Goal: Find specific fact: Find specific fact

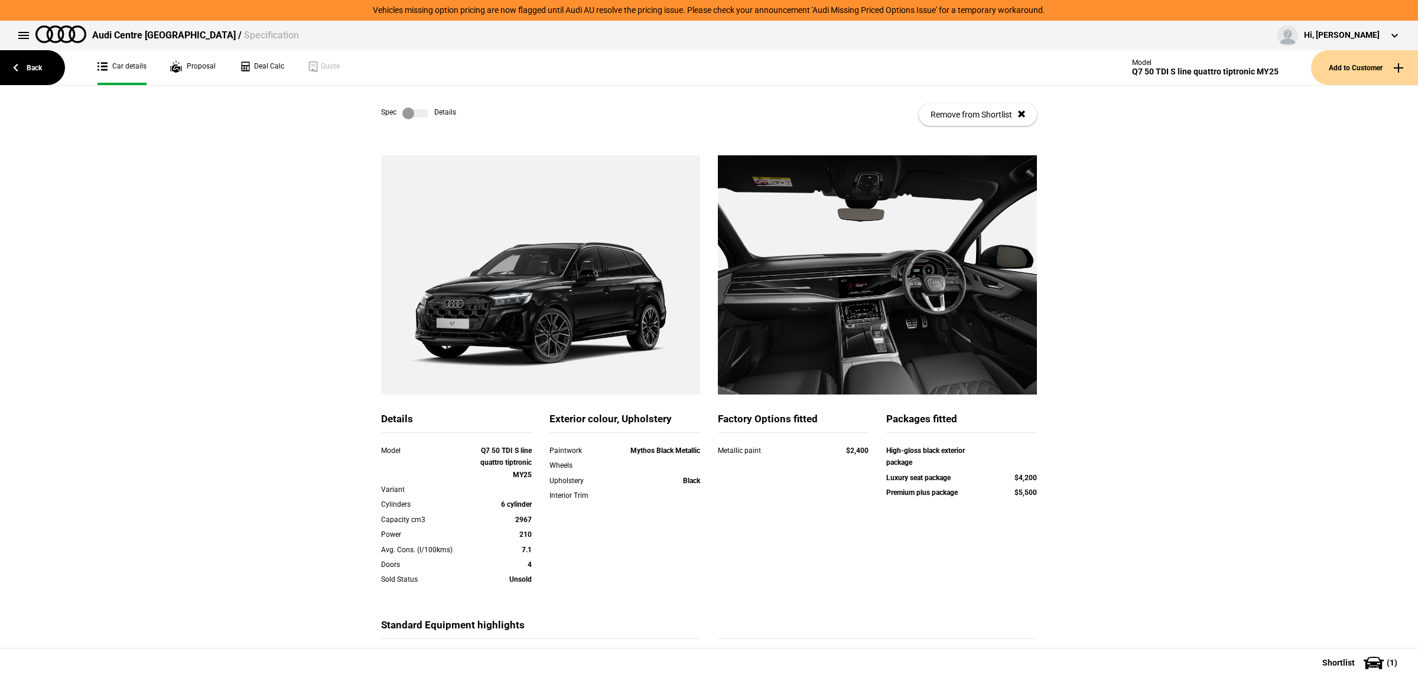
click at [420, 105] on div "Spec Details Remove from Shortlist" at bounding box center [709, 115] width 656 height 58
click at [415, 114] on label at bounding box center [415, 114] width 26 height 12
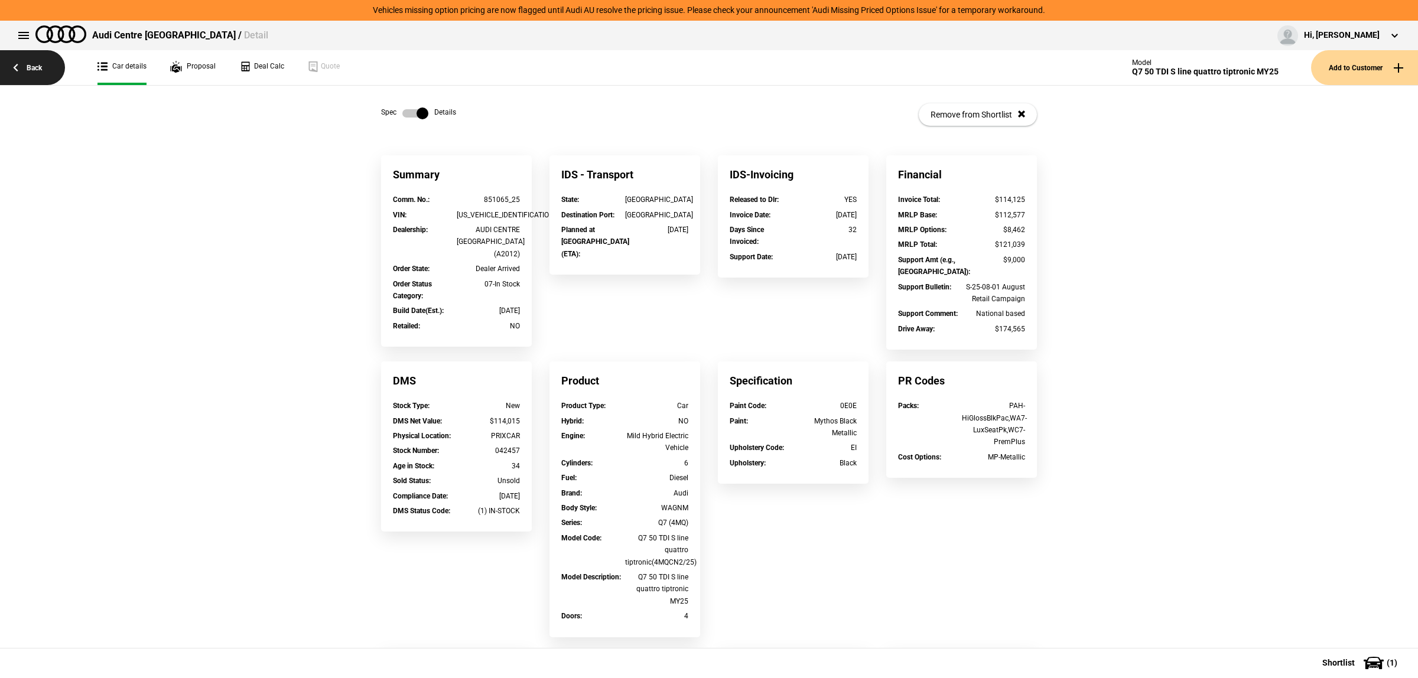
click at [48, 69] on link "Back" at bounding box center [32, 67] width 65 height 35
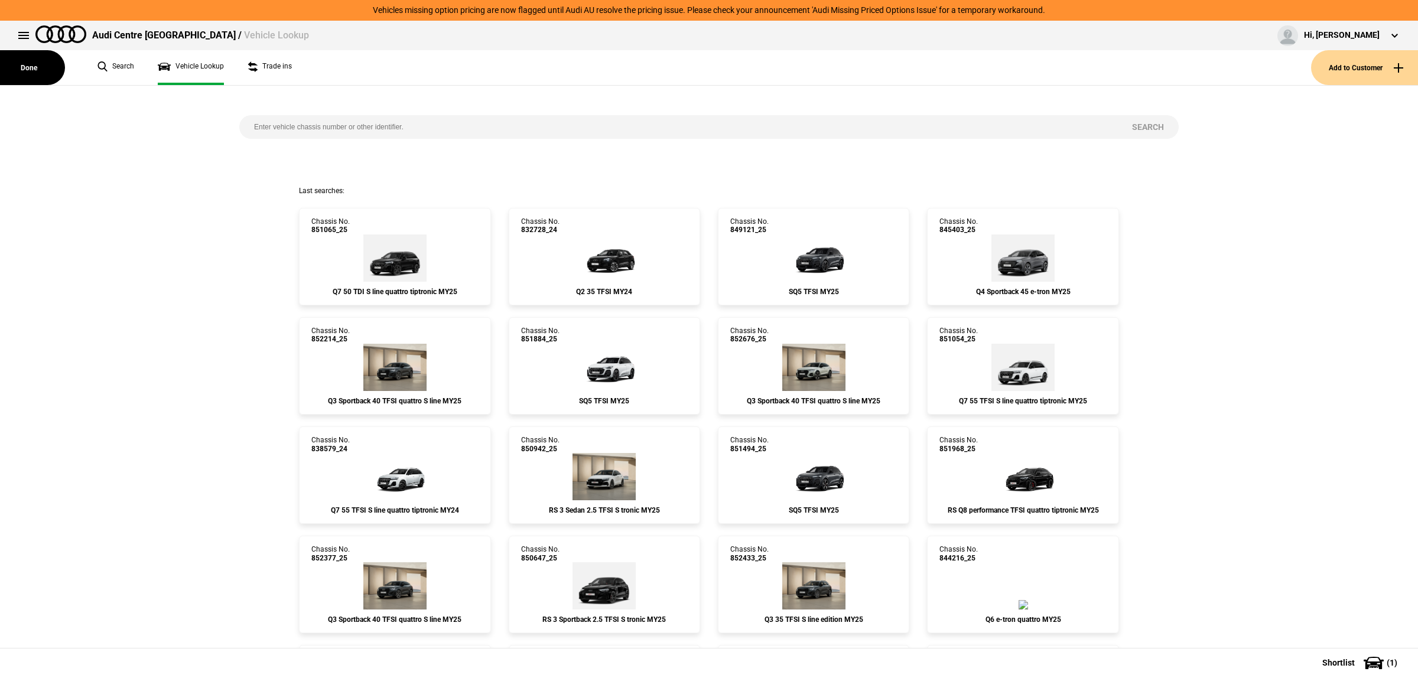
click at [433, 131] on input "search" at bounding box center [678, 127] width 878 height 24
type input "wauzzz4m1pd005366"
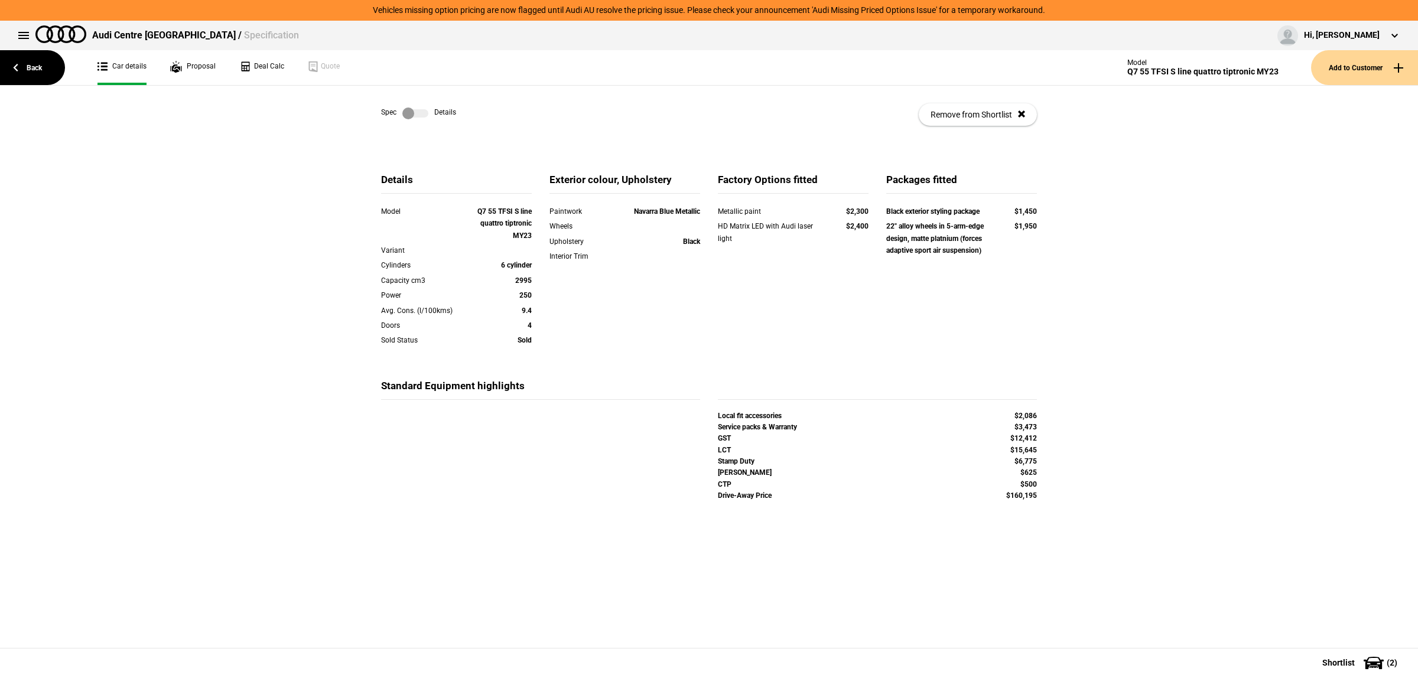
click at [412, 116] on label at bounding box center [415, 114] width 26 height 12
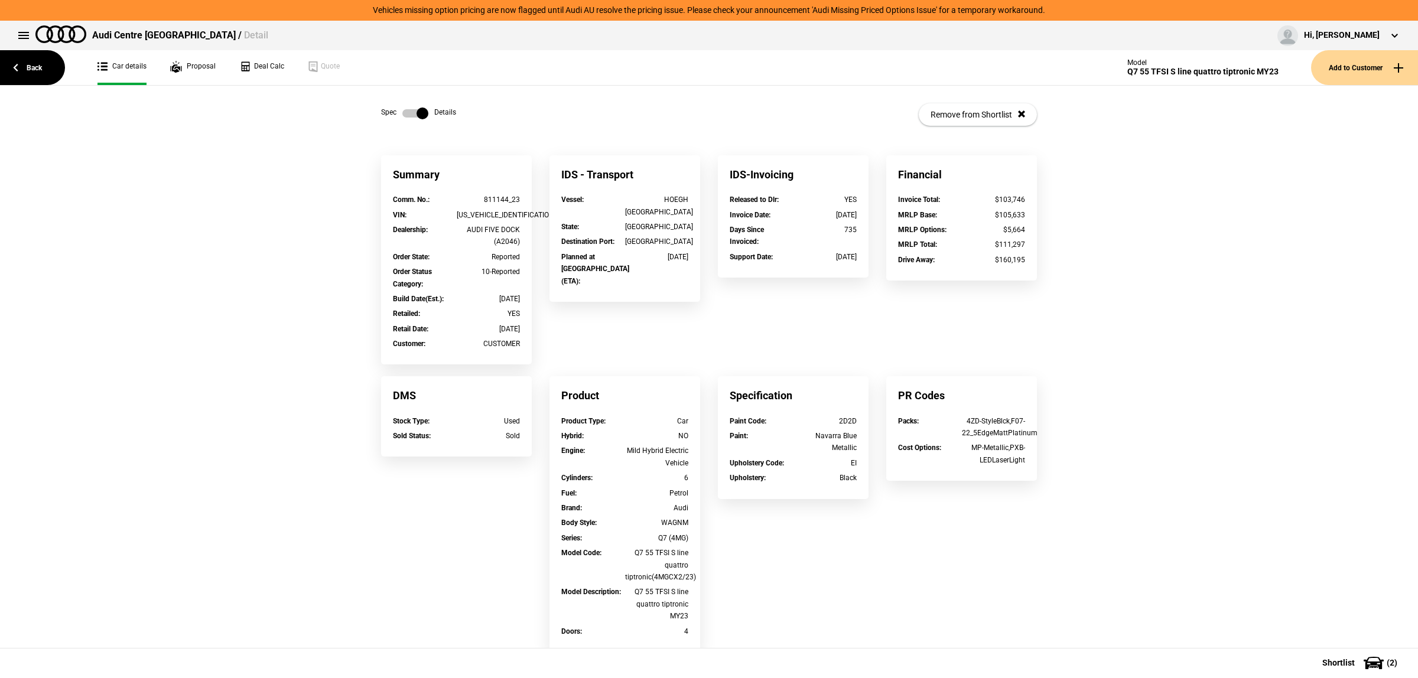
click at [492, 214] on div "WAUZZZ4M1PD005366" at bounding box center [489, 215] width 64 height 12
copy div "WAUZZZ4M1PD005366"
click at [30, 42] on button at bounding box center [24, 36] width 24 height 24
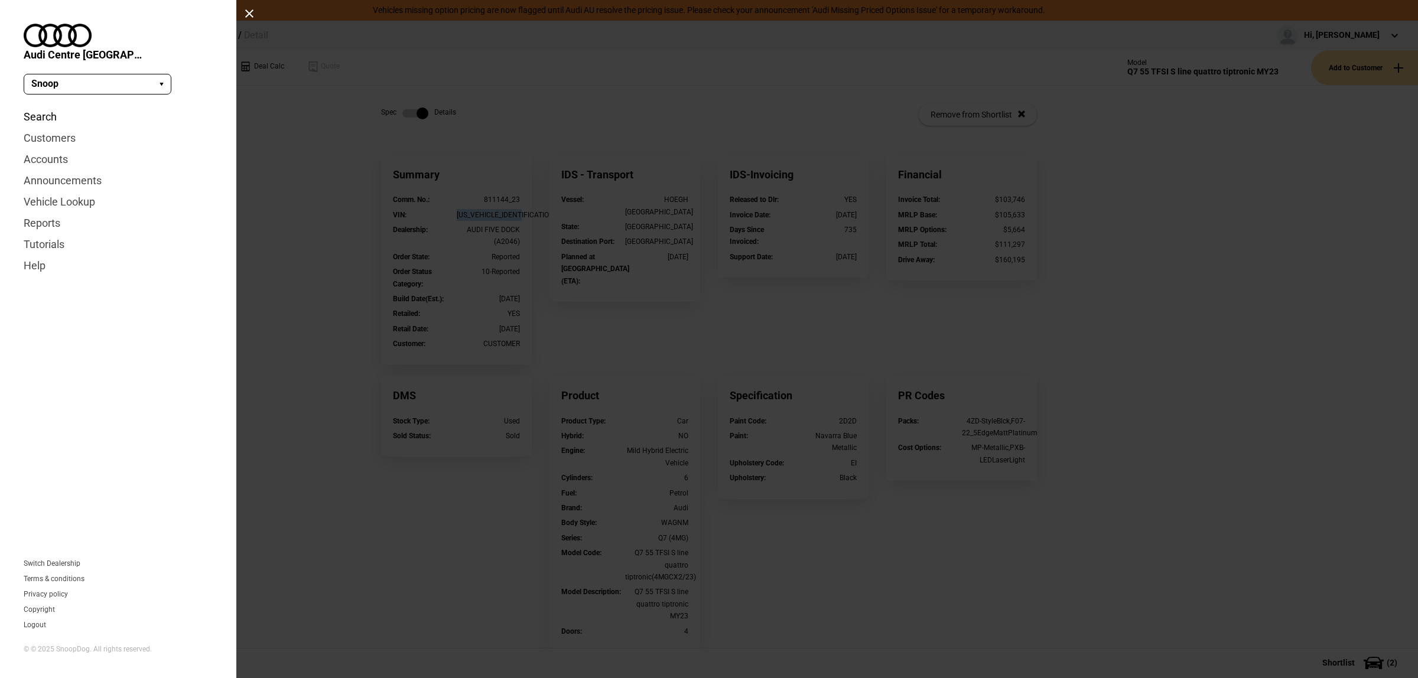
click at [37, 106] on link "Search" at bounding box center [118, 116] width 189 height 21
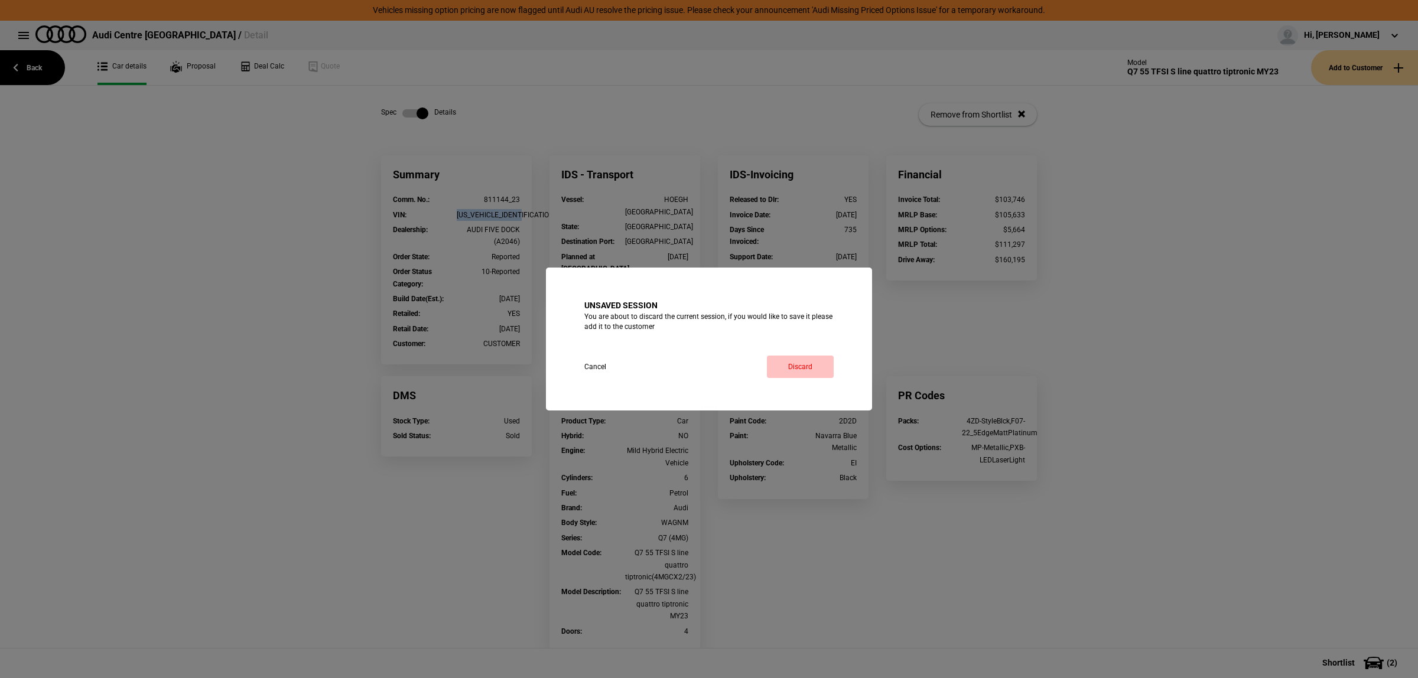
click at [807, 366] on link "Discard" at bounding box center [800, 367] width 67 height 22
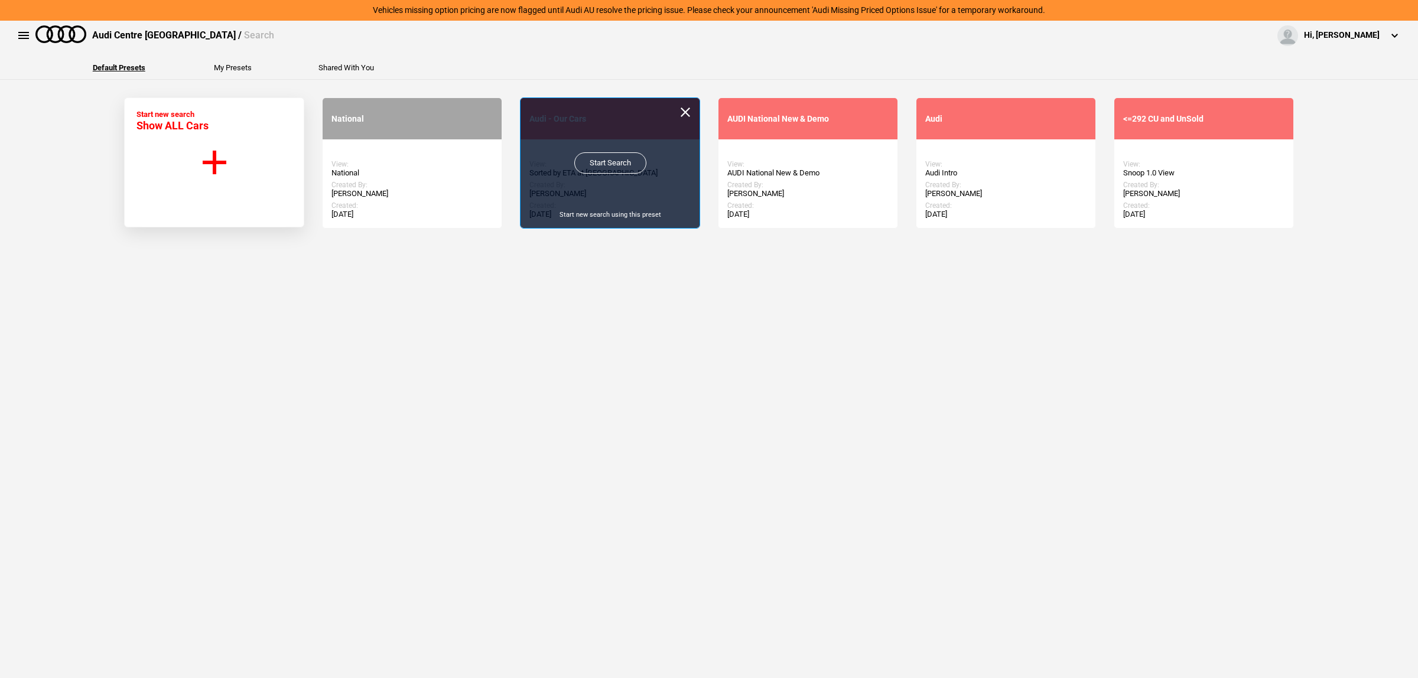
click at [591, 164] on link "Start Search" at bounding box center [610, 162] width 72 height 21
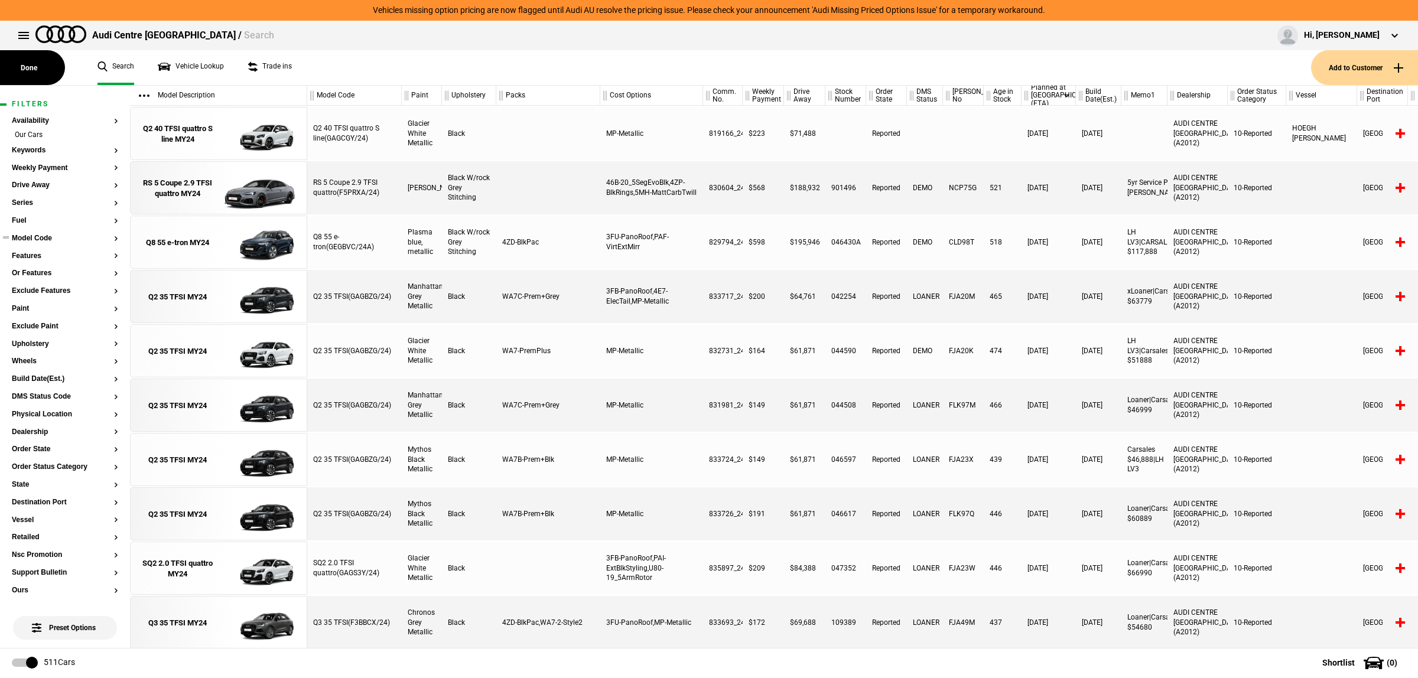
click at [40, 241] on button "Model Code" at bounding box center [65, 239] width 106 height 8
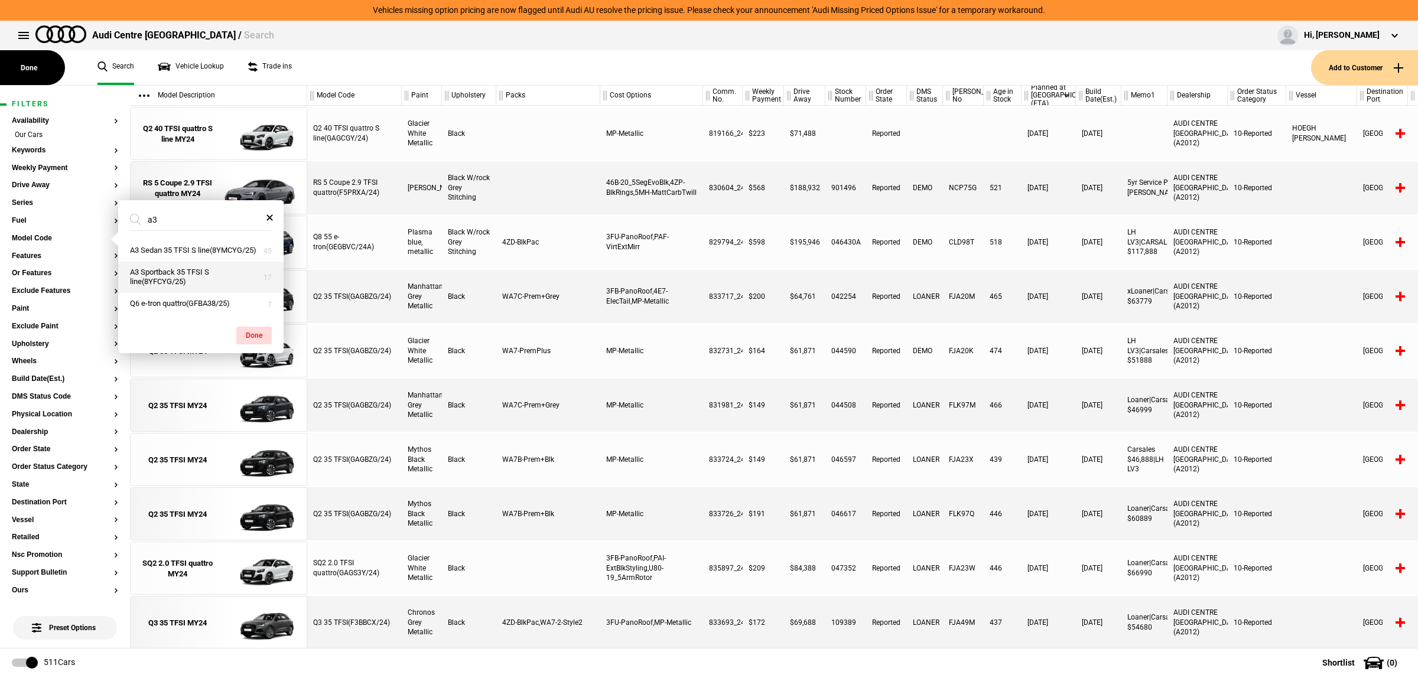
type input "a3"
click at [210, 275] on button "A3 Sportback 35 TFSI S line(8YFCYG/25)" at bounding box center [200, 278] width 165 height 32
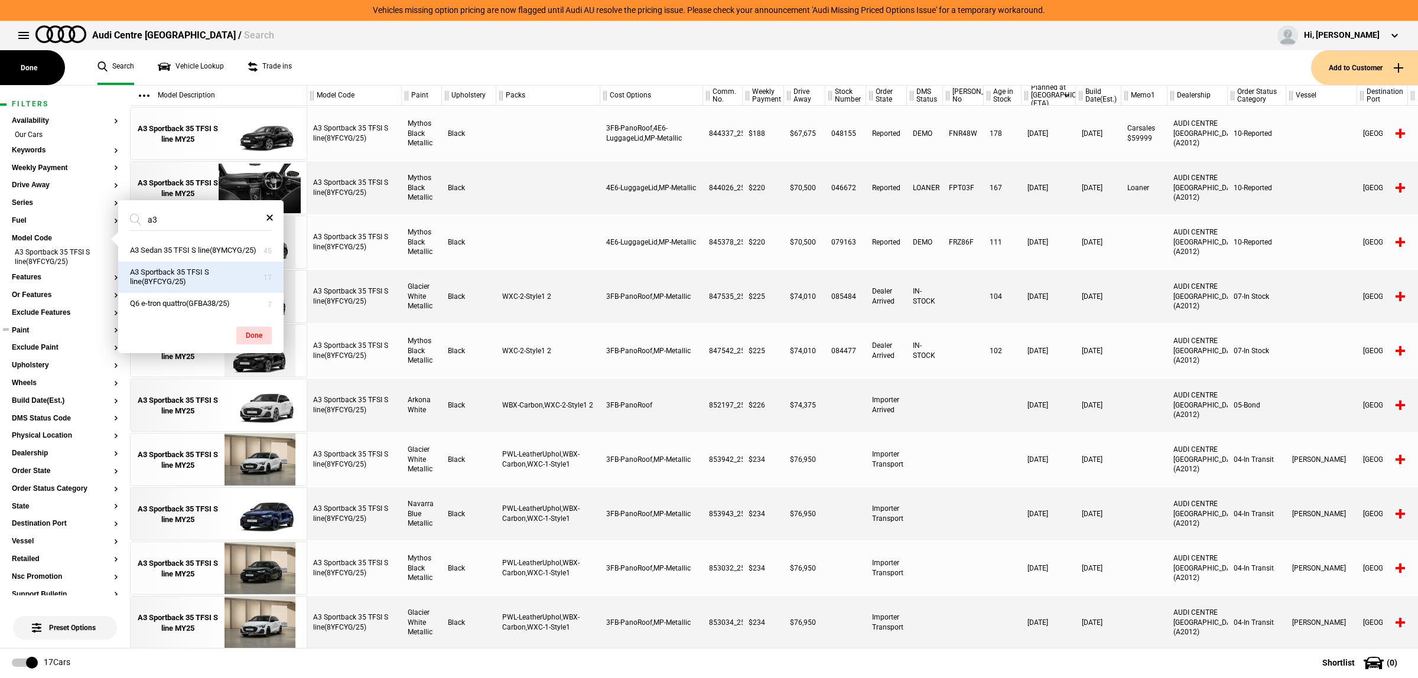
click at [46, 331] on button "Paint" at bounding box center [65, 331] width 106 height 8
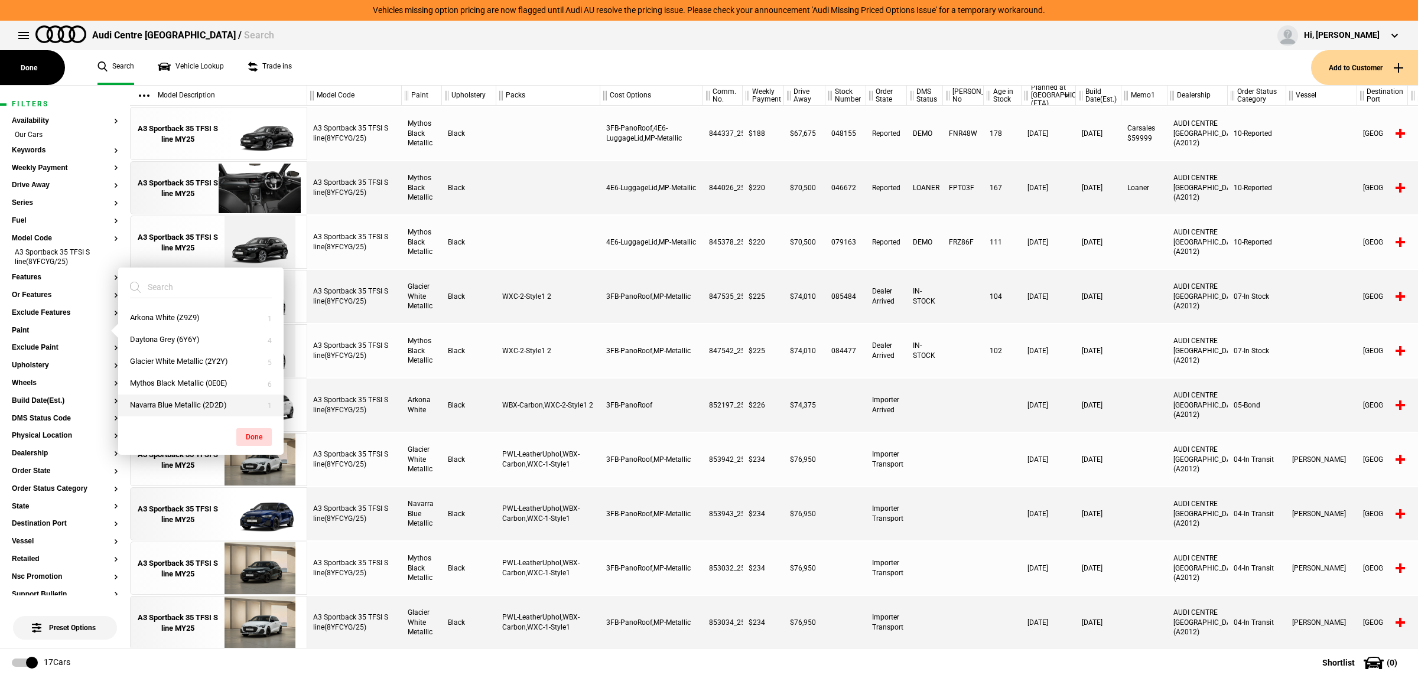
click at [187, 403] on button "Navarra Blue Metallic (2D2D)" at bounding box center [200, 406] width 165 height 22
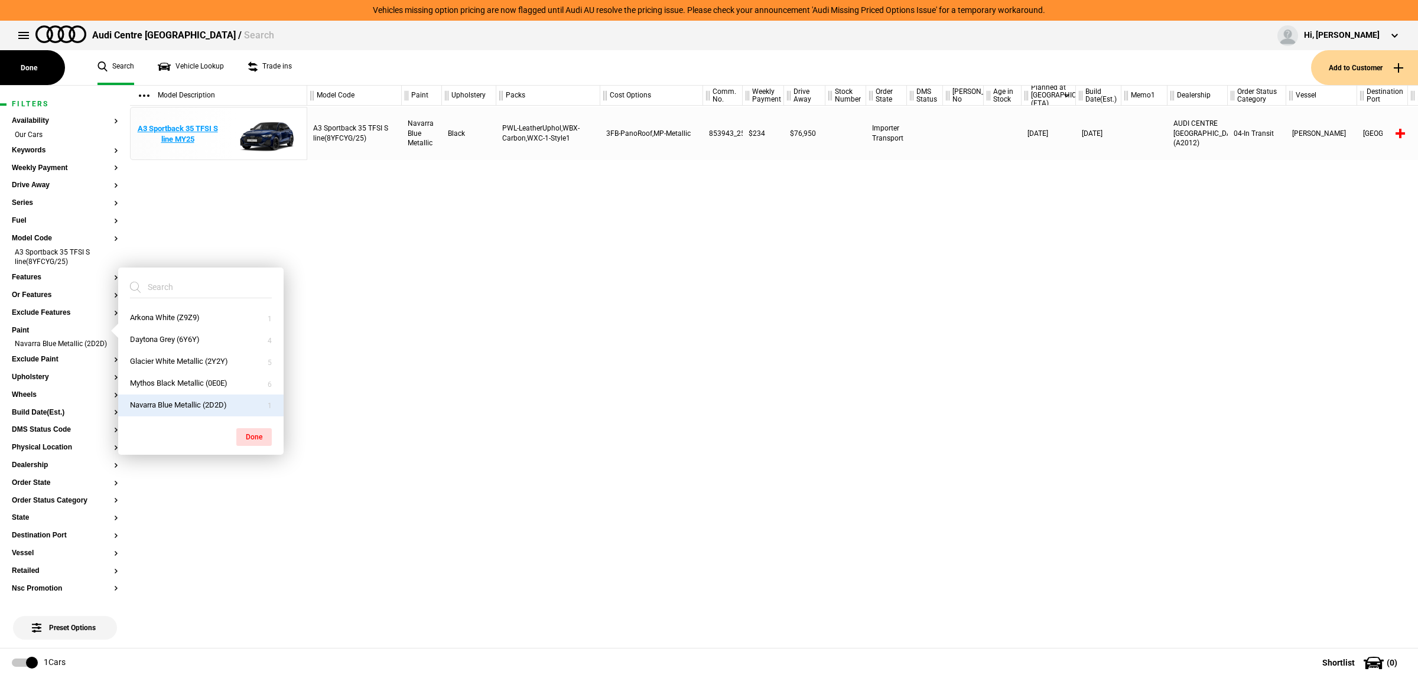
click at [225, 126] on img at bounding box center [260, 134] width 82 height 53
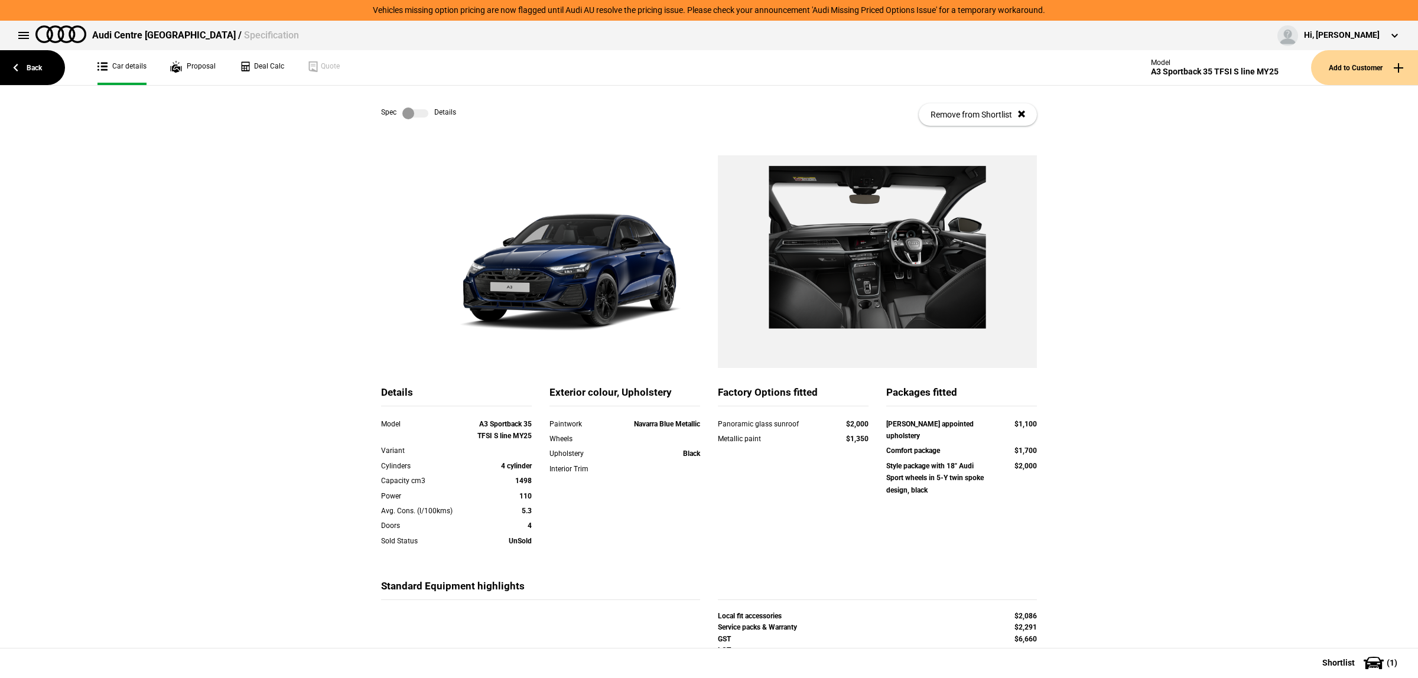
click at [415, 115] on label at bounding box center [415, 114] width 26 height 12
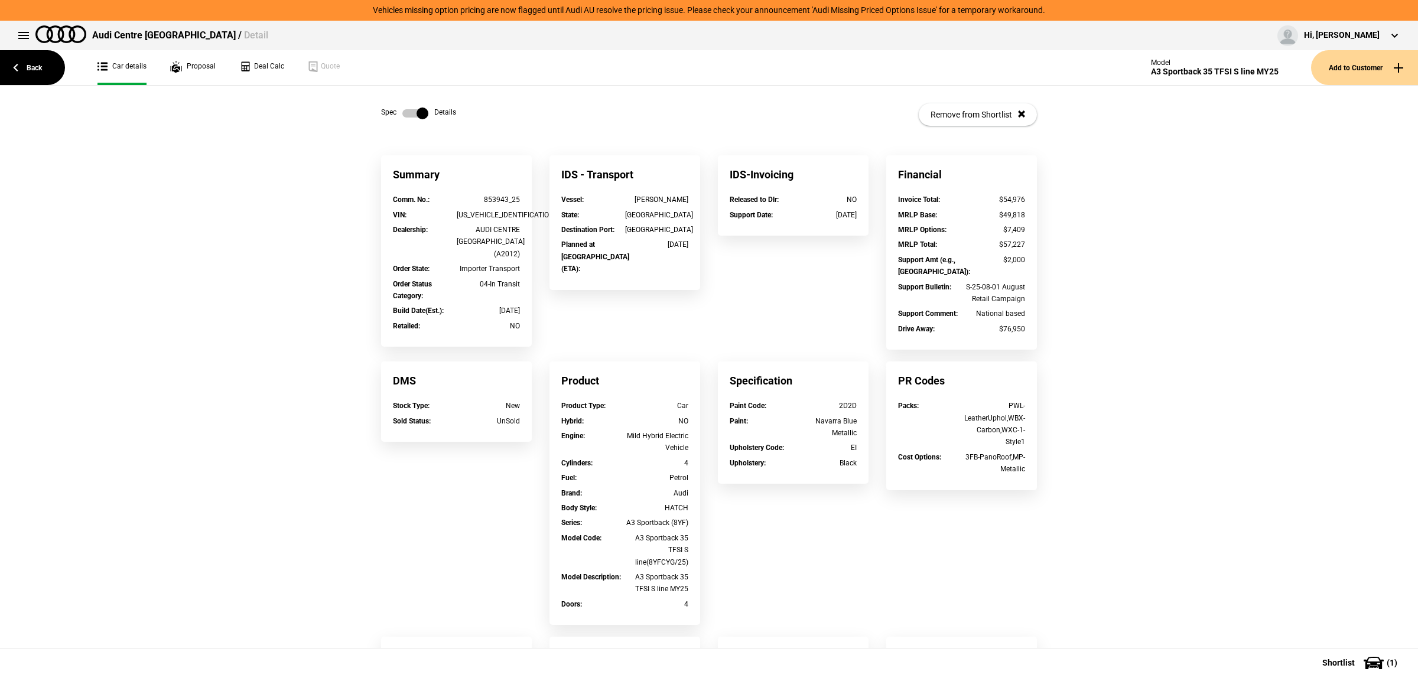
click at [415, 115] on label at bounding box center [415, 114] width 26 height 12
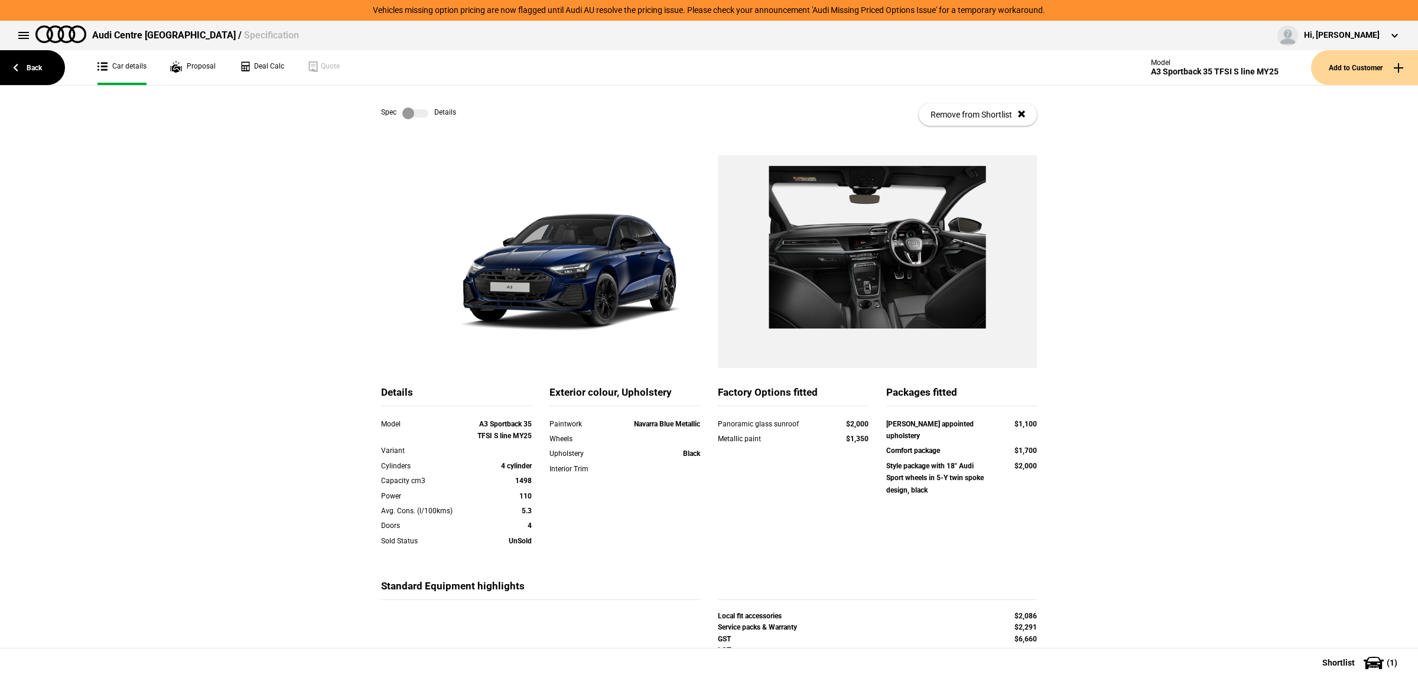
click at [415, 115] on label at bounding box center [415, 114] width 26 height 12
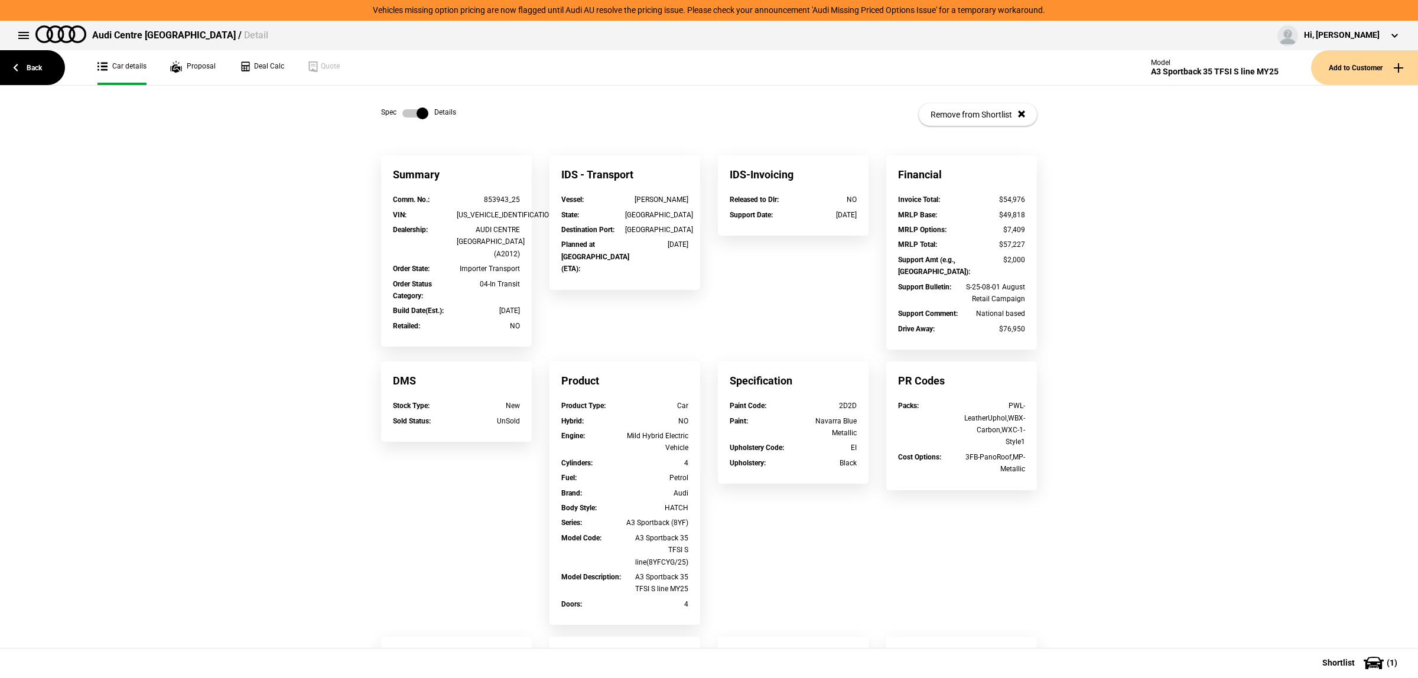
click at [415, 115] on label at bounding box center [415, 114] width 26 height 12
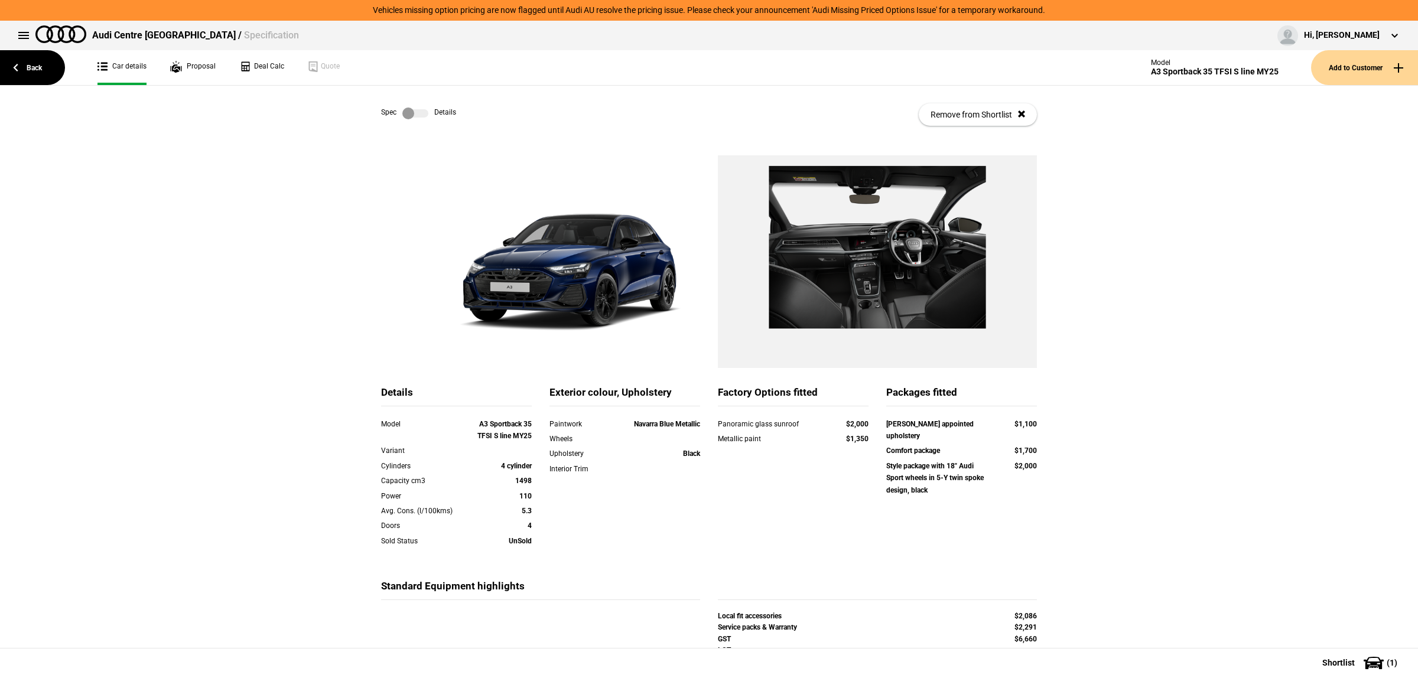
click at [417, 108] on label at bounding box center [415, 114] width 26 height 12
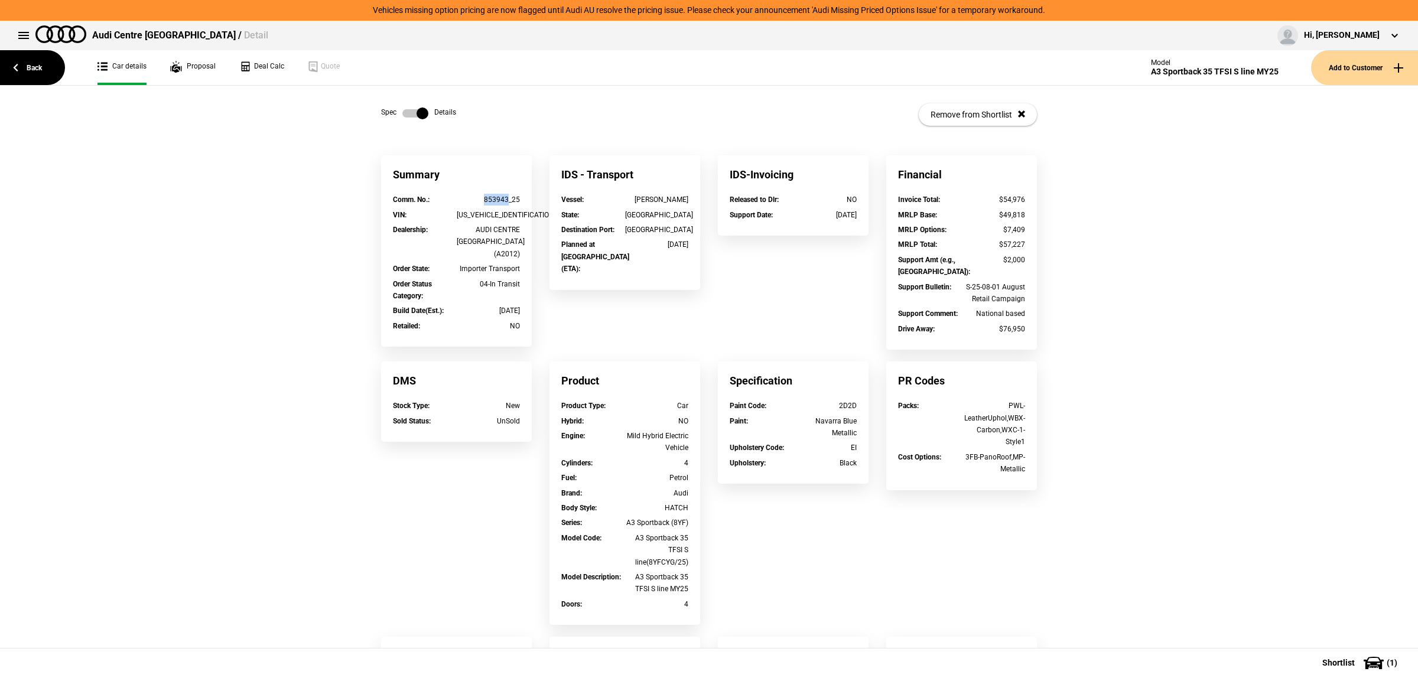
drag, startPoint x: 503, startPoint y: 199, endPoint x: 459, endPoint y: 202, distance: 43.9
click at [459, 202] on div "853943_25" at bounding box center [489, 200] width 64 height 12
copy div "853943"
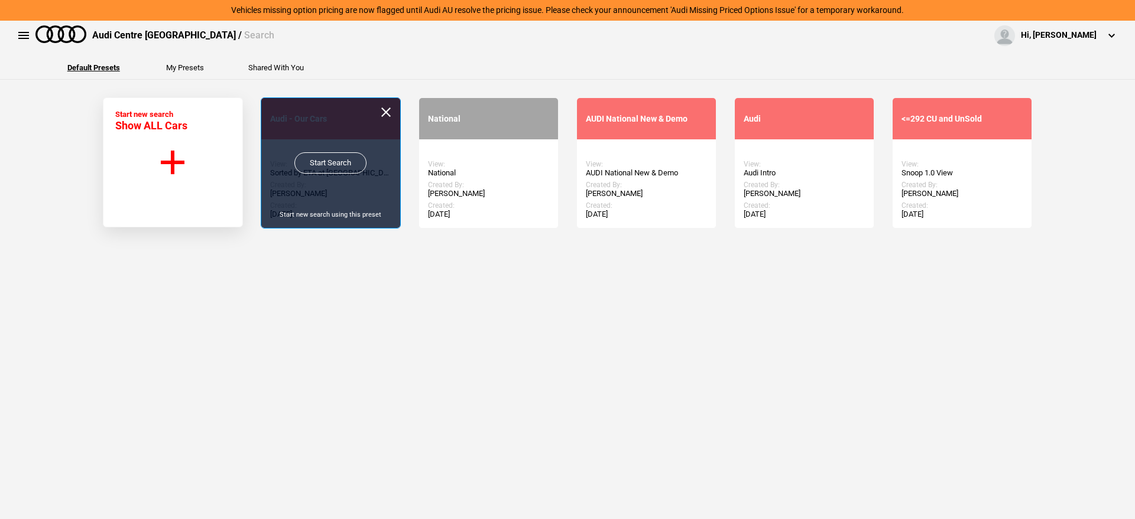
click at [306, 159] on link "Start Search" at bounding box center [330, 162] width 72 height 21
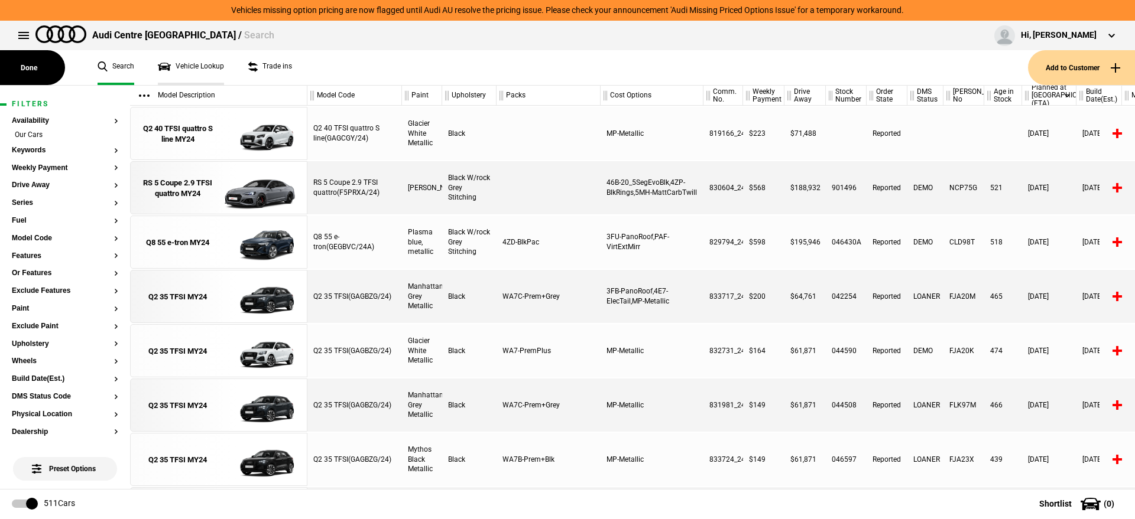
click at [206, 61] on link "Vehicle Lookup" at bounding box center [191, 67] width 66 height 35
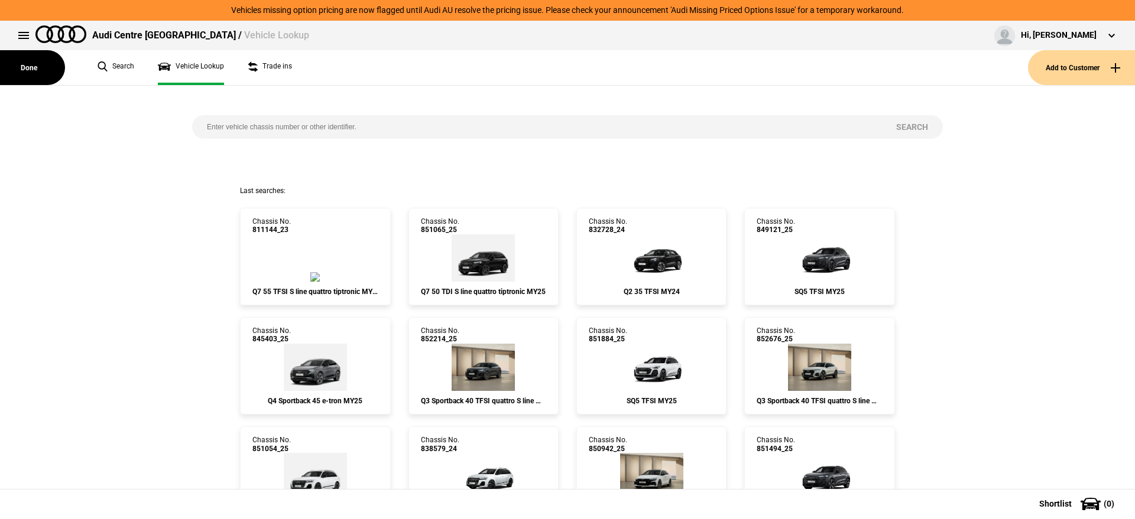
click at [251, 121] on input "search" at bounding box center [536, 127] width 689 height 24
paste input "853618"
type input "853618"
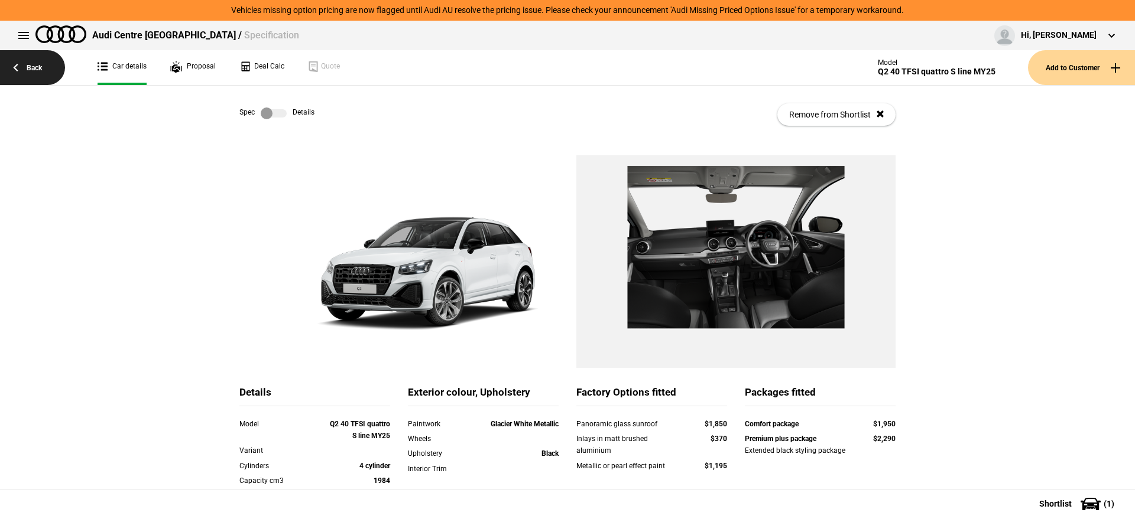
click at [20, 62] on link "Back" at bounding box center [32, 67] width 65 height 35
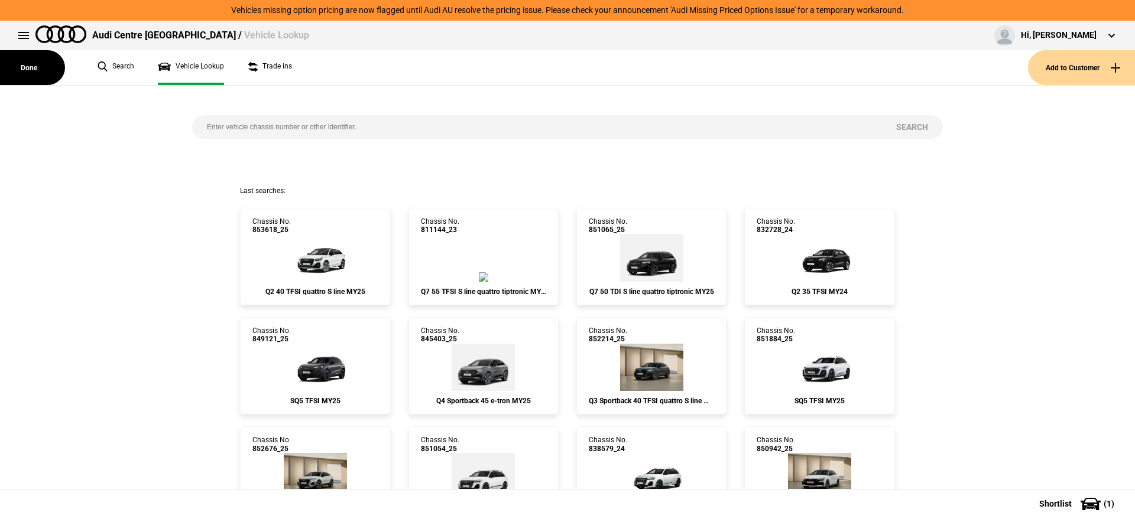
click at [357, 114] on div "Search" at bounding box center [567, 136] width 768 height 100
click at [360, 129] on input "search" at bounding box center [536, 127] width 689 height 24
paste input "[US_VEHICLE_IDENTIFICATION_NUMBER]"
type input "[US_VEHICLE_IDENTIFICATION_NUMBER]"
click at [898, 118] on button "Search" at bounding box center [911, 127] width 61 height 24
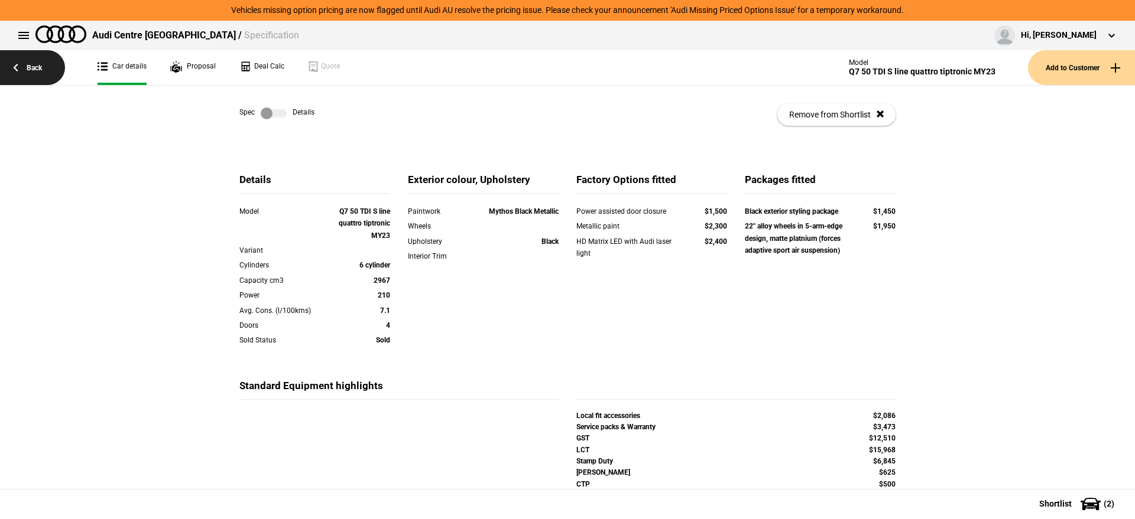
click at [31, 67] on link "Back" at bounding box center [32, 67] width 65 height 35
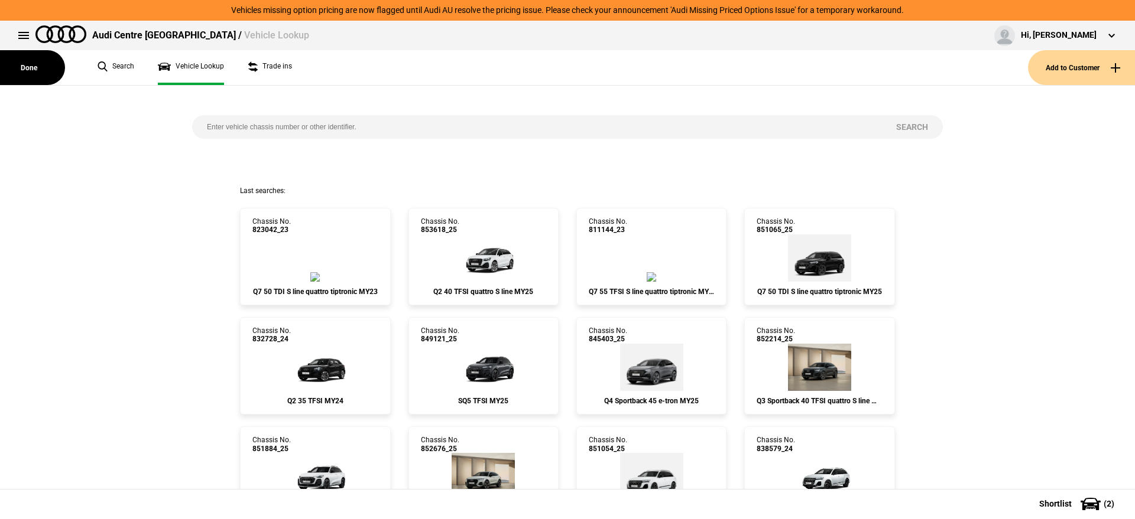
click at [311, 141] on div "Search" at bounding box center [567, 136] width 768 height 100
click at [313, 135] on input "search" at bounding box center [536, 127] width 689 height 24
paste input "853618"
type input "853618"
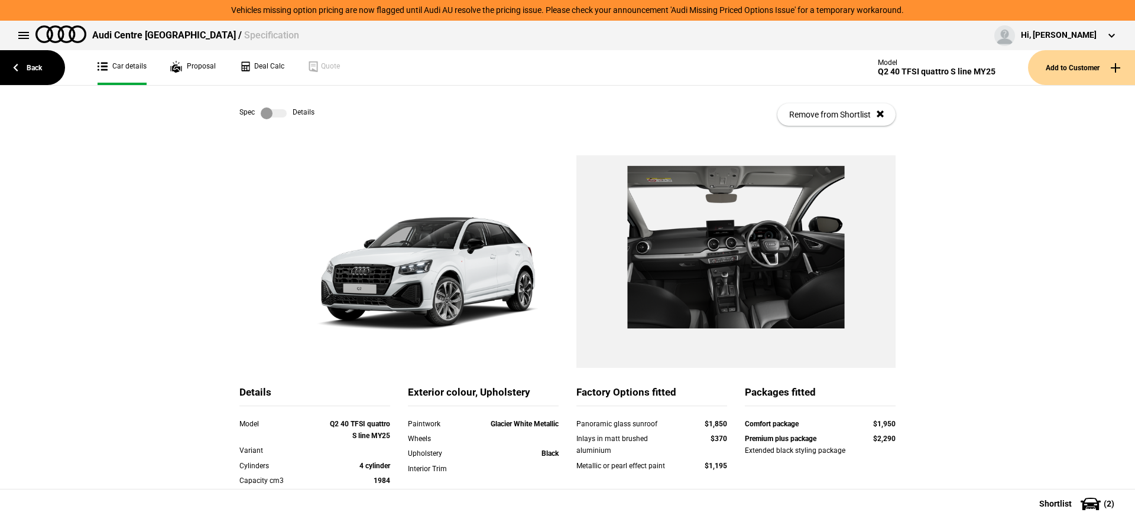
click at [287, 114] on div "Spec Details" at bounding box center [276, 114] width 75 height 12
click at [283, 114] on link at bounding box center [274, 114] width 38 height 12
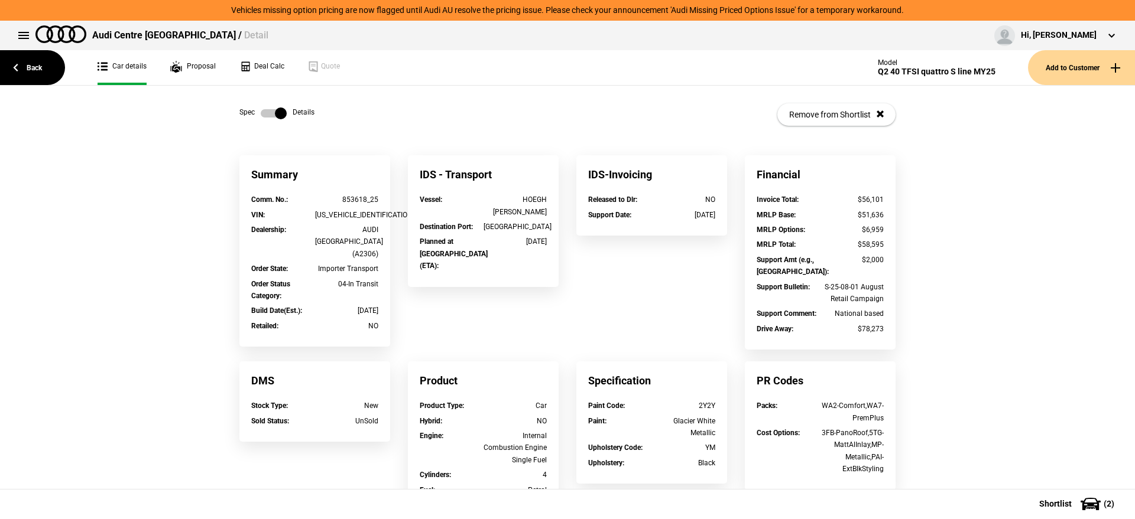
click at [346, 219] on div "[US_VEHICLE_IDENTIFICATION_NUMBER]" at bounding box center [347, 215] width 64 height 12
copy div "[US_VEHICLE_IDENTIFICATION_NUMBER]"
